Goal: Transaction & Acquisition: Purchase product/service

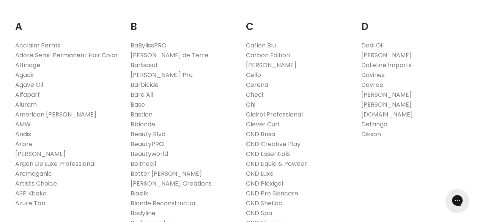
scroll to position [194, 0]
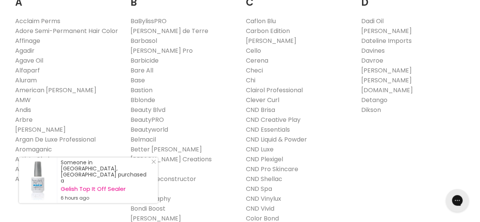
click at [265, 100] on link "Clever Curl" at bounding box center [262, 100] width 33 height 9
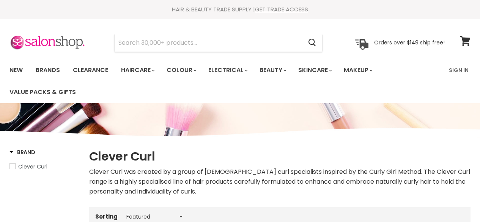
select select "manual"
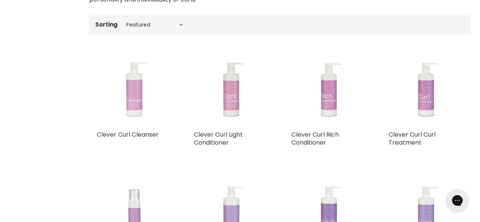
click at [131, 102] on img "Main content" at bounding box center [134, 89] width 56 height 74
